Goal: Find specific page/section: Find specific page/section

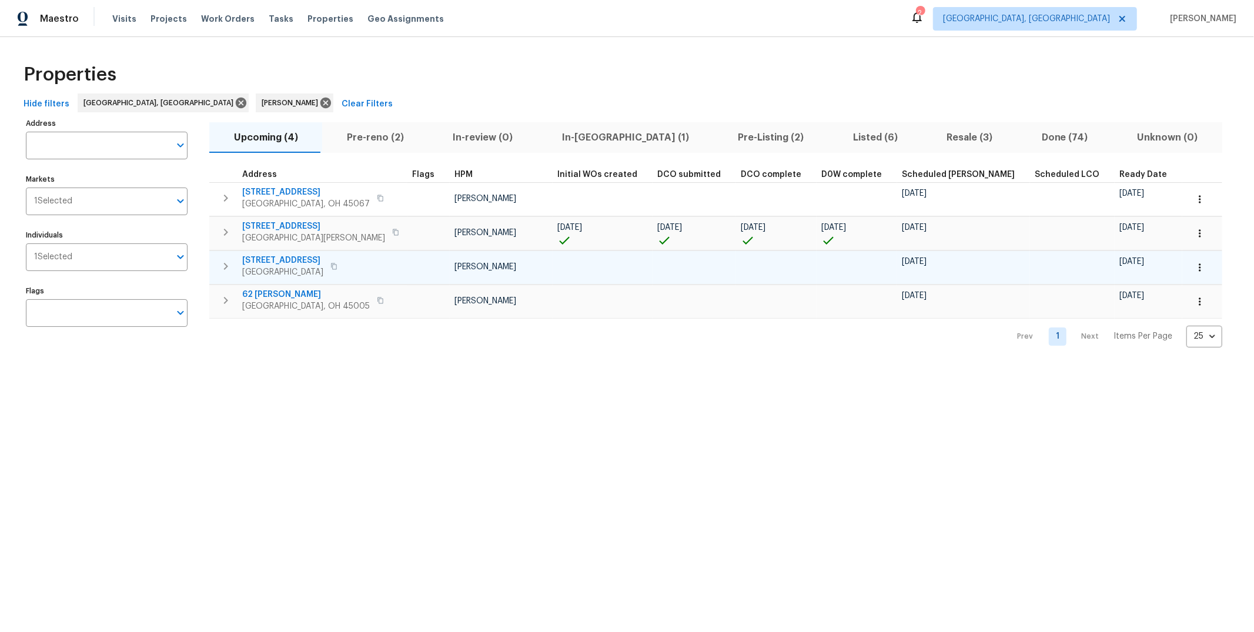
click at [294, 259] on span "[STREET_ADDRESS]" at bounding box center [282, 261] width 81 height 12
click at [298, 260] on span "3364 Amberway Ct # 45" at bounding box center [282, 261] width 81 height 12
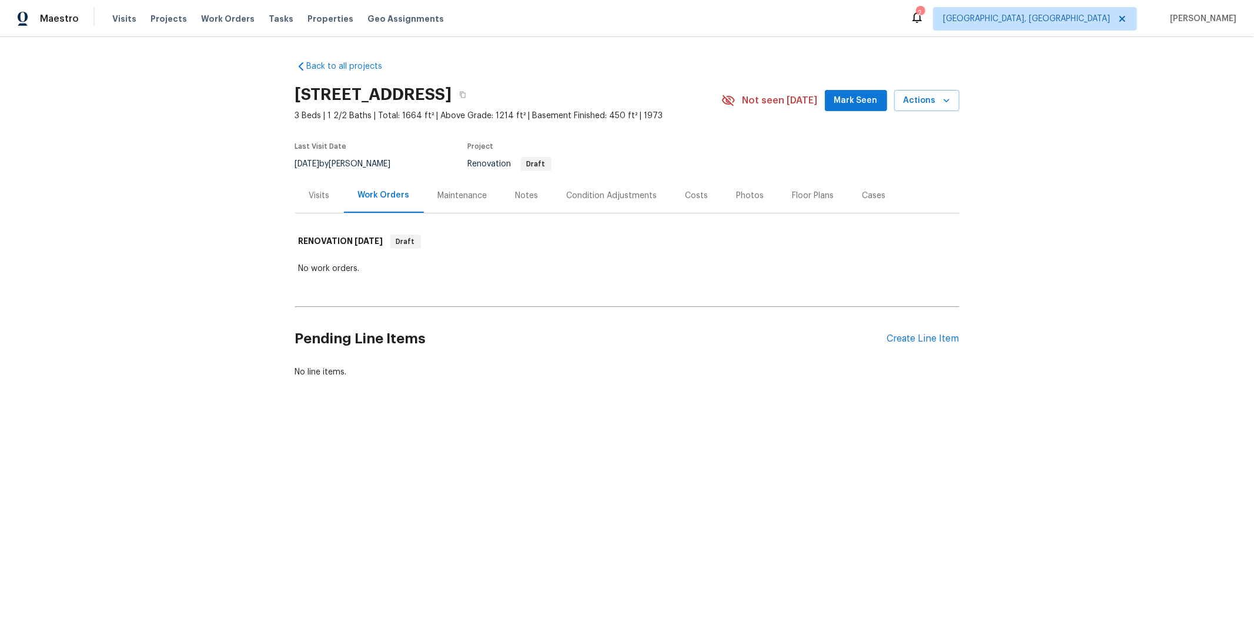
click at [626, 195] on div "Condition Adjustments" at bounding box center [612, 196] width 91 height 12
